Goal: Task Accomplishment & Management: Use online tool/utility

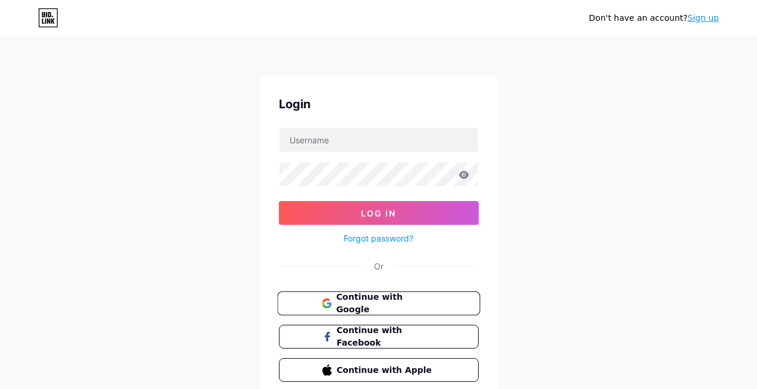
click at [379, 298] on span "Continue with Google" at bounding box center [385, 304] width 99 height 26
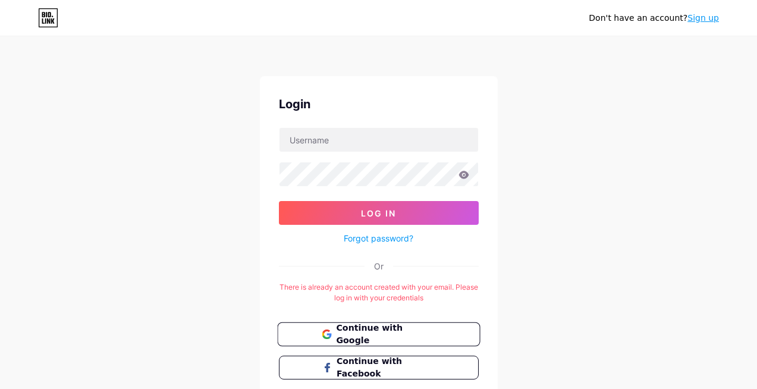
click at [410, 338] on span "Continue with Google" at bounding box center [385, 335] width 99 height 26
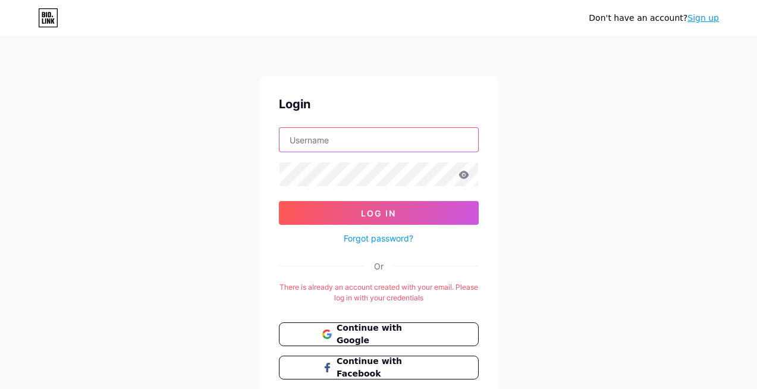
click at [324, 145] on input "text" at bounding box center [378, 140] width 199 height 24
type input "STARR"
click at [351, 144] on input "STARR" at bounding box center [378, 140] width 199 height 24
click at [351, 144] on input "text" at bounding box center [378, 140] width 199 height 24
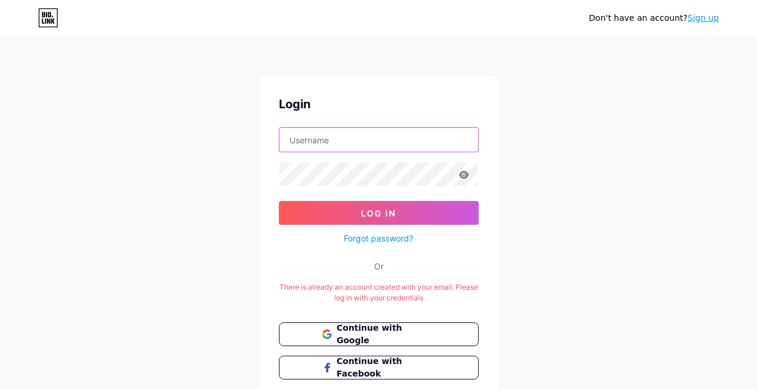
paste input "starrdumpsters"
type input "starrdumpsters"
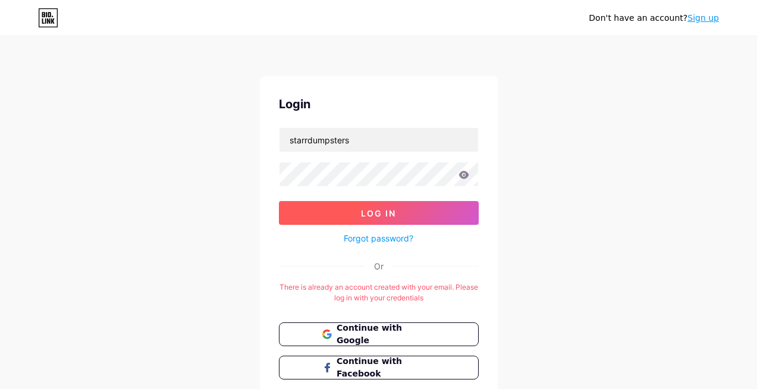
click at [405, 219] on button "Log In" at bounding box center [379, 213] width 200 height 24
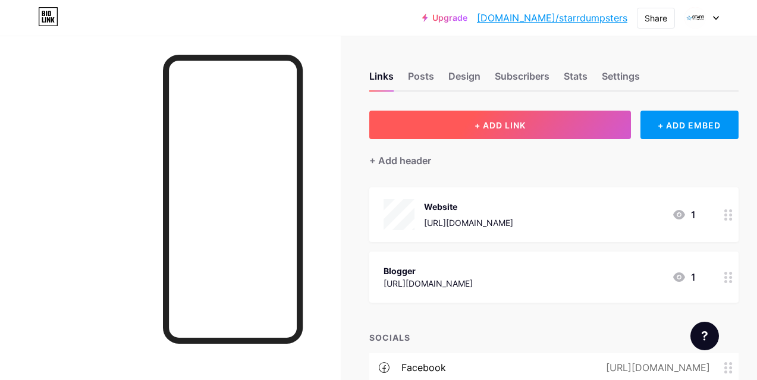
click at [508, 124] on span "+ ADD LINK" at bounding box center [499, 125] width 51 height 10
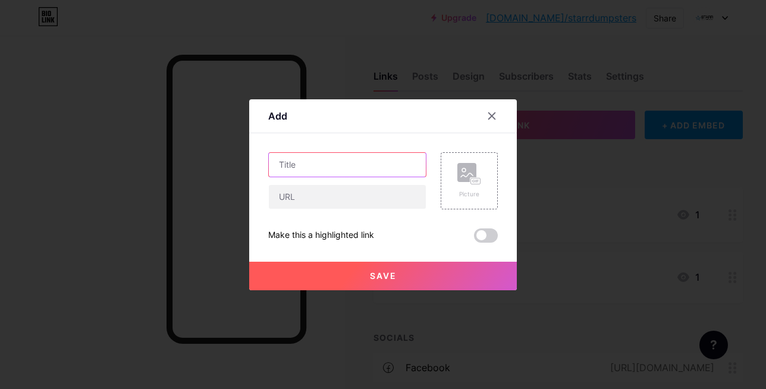
click at [296, 163] on input "text" at bounding box center [347, 165] width 157 height 24
paste input "How to Prepare Your Junk Before Renting a Dumpster"
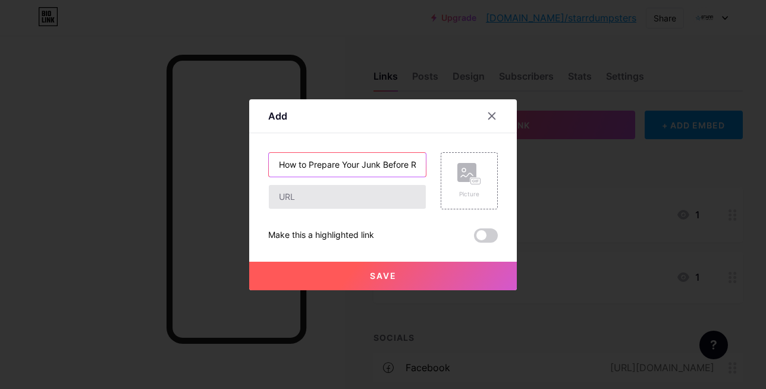
scroll to position [0, 74]
type input "How to Prepare Your Junk Before Renting a Dumpster"
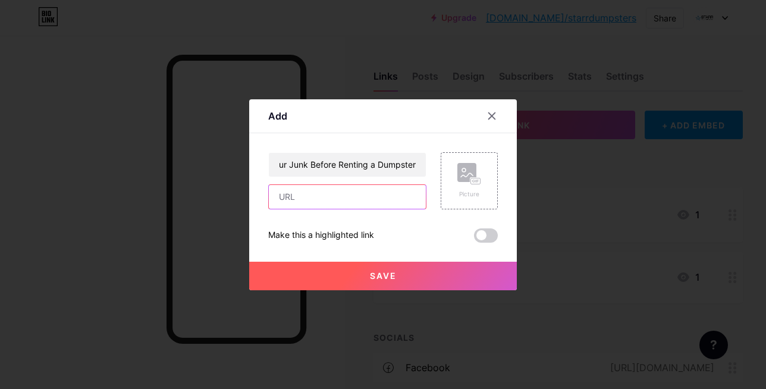
scroll to position [0, 0]
click at [319, 199] on input "text" at bounding box center [347, 197] width 157 height 24
paste input "[URL][DOMAIN_NAME]"
type input "[URL][DOMAIN_NAME]"
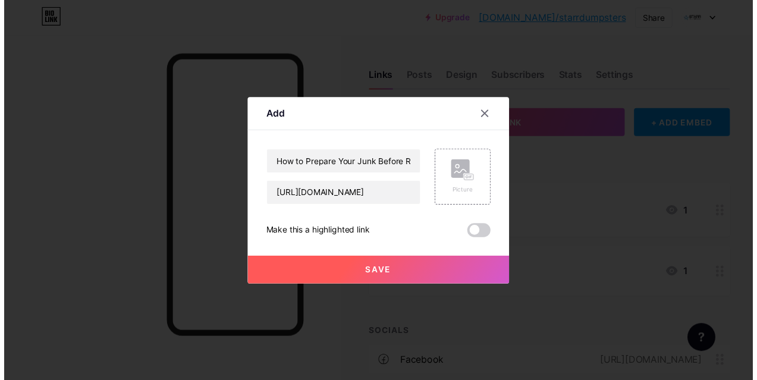
scroll to position [0, 0]
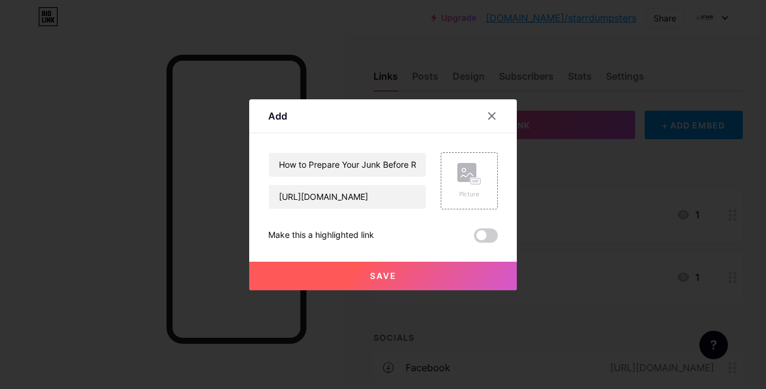
click at [385, 271] on span "Save" at bounding box center [383, 276] width 27 height 10
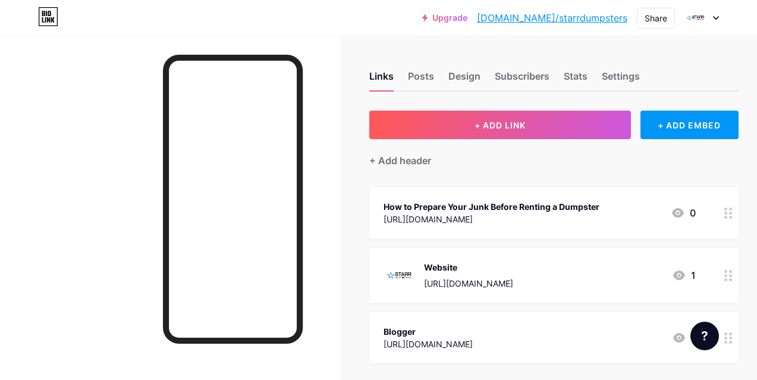
click at [568, 18] on link "[DOMAIN_NAME]/starrdumpsters" at bounding box center [552, 18] width 150 height 14
